Goal: Find contact information: Find contact information

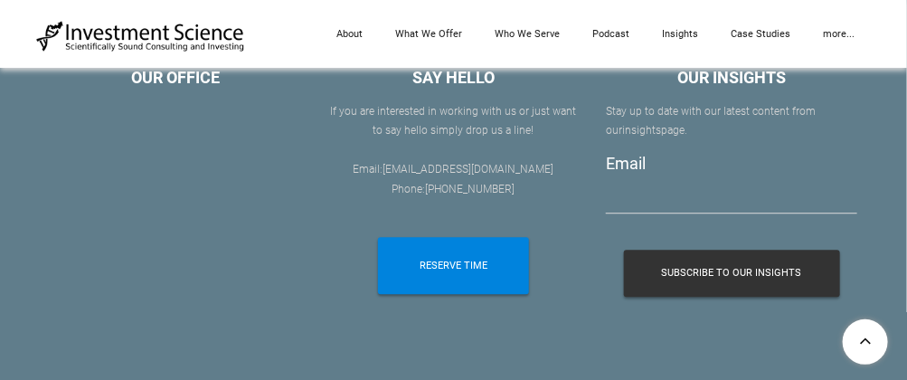
scroll to position [9588, 0]
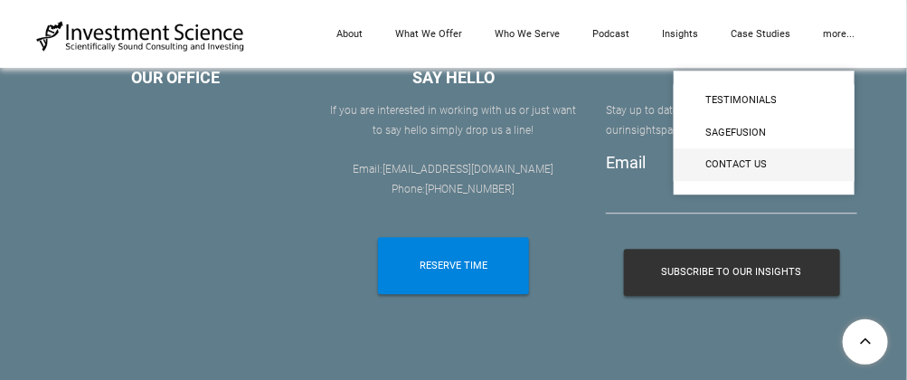
click at [726, 161] on span "Contact Us" at bounding box center [765, 165] width 118 height 16
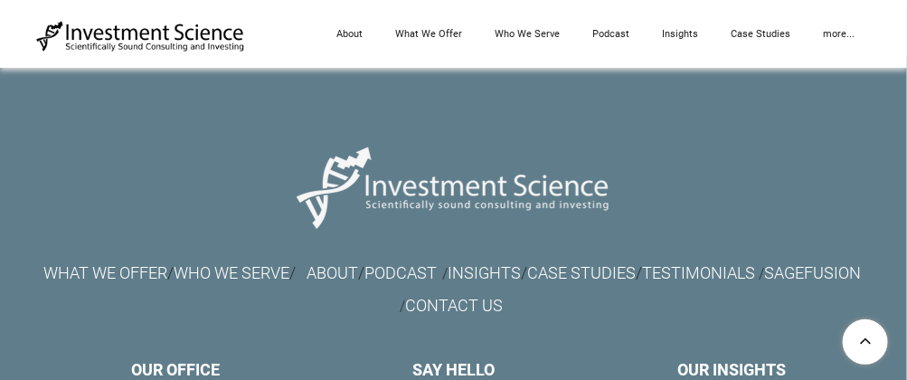
scroll to position [1900, 0]
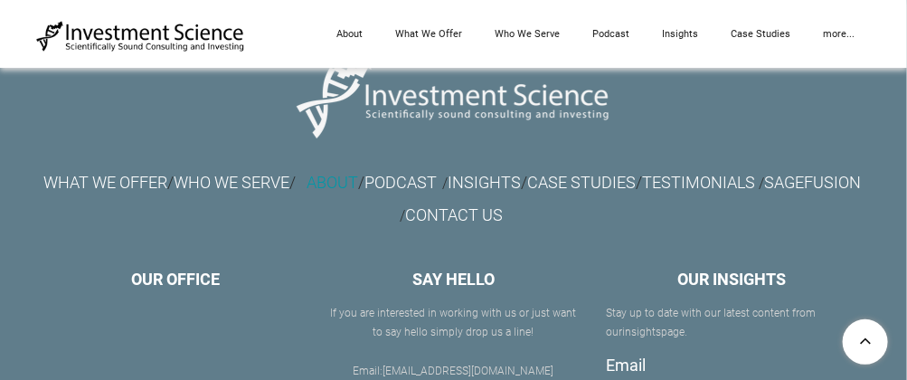
click at [358, 185] on link "ABOUT" at bounding box center [333, 182] width 52 height 19
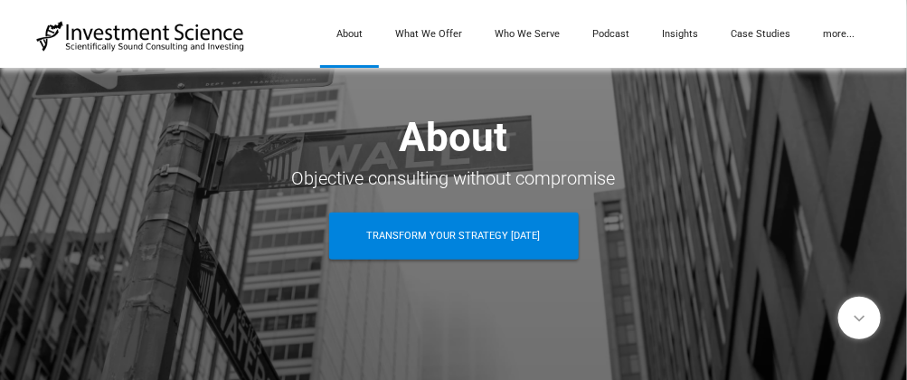
scroll to position [181, 0]
